Goal: Navigation & Orientation: Find specific page/section

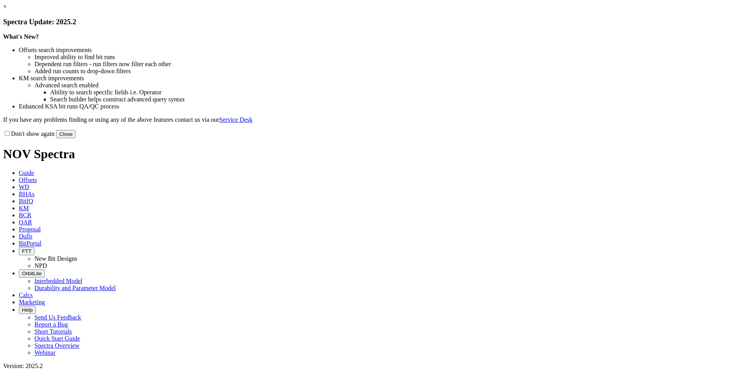
click at [7, 10] on link "×" at bounding box center [5, 6] width 4 height 7
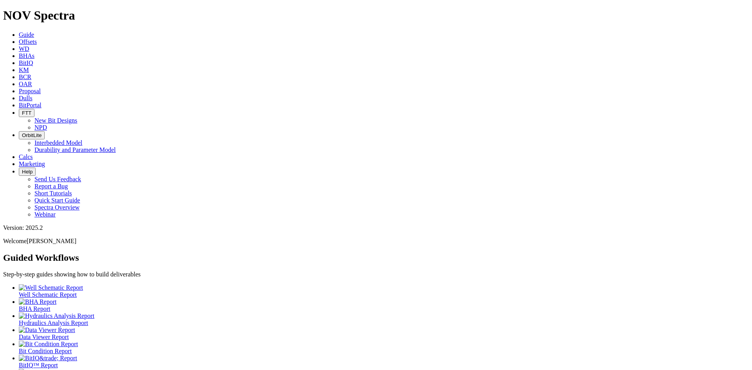
click at [41, 102] on span "BitPortal" at bounding box center [30, 105] width 23 height 7
